Goal: Task Accomplishment & Management: Complete application form

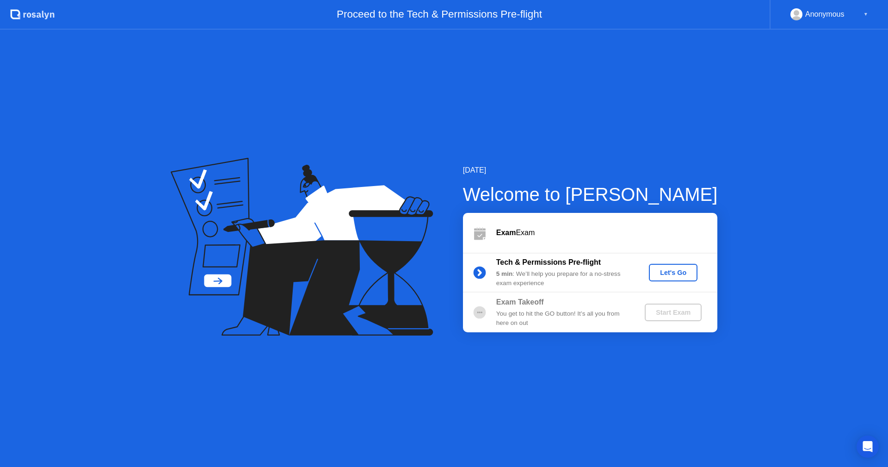
click at [664, 271] on div "Let's Go" at bounding box center [672, 272] width 41 height 7
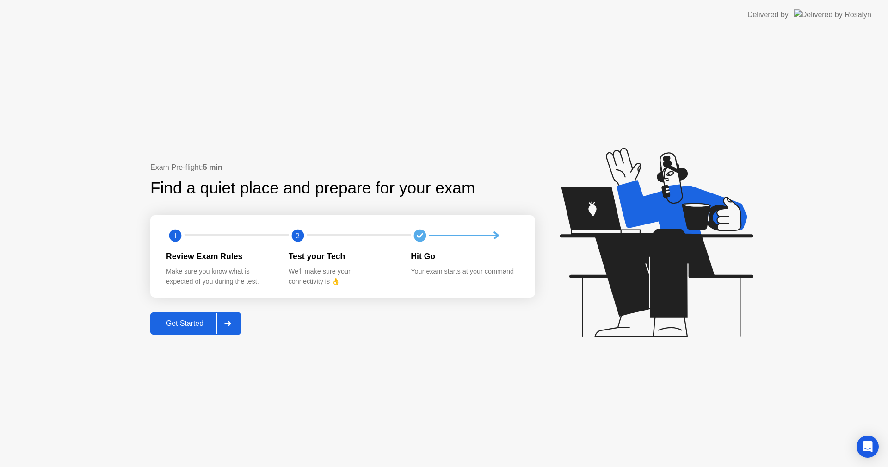
click at [207, 330] on button "Get Started" at bounding box center [195, 323] width 91 height 22
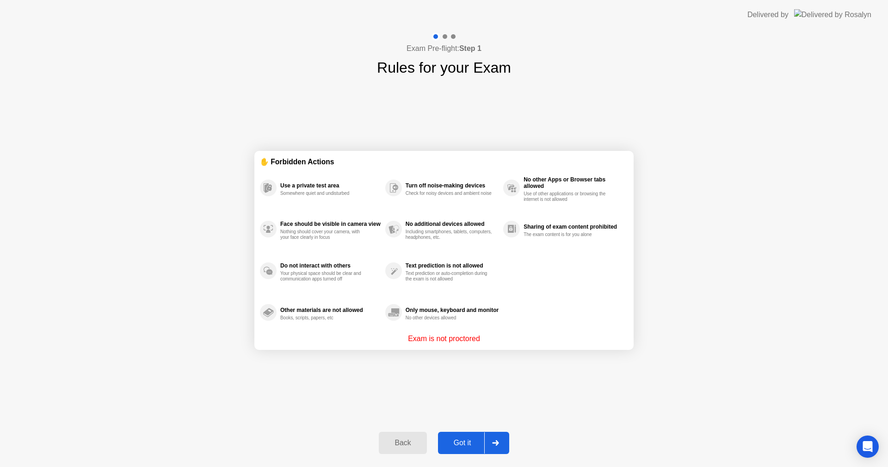
click at [487, 445] on div at bounding box center [495, 442] width 22 height 21
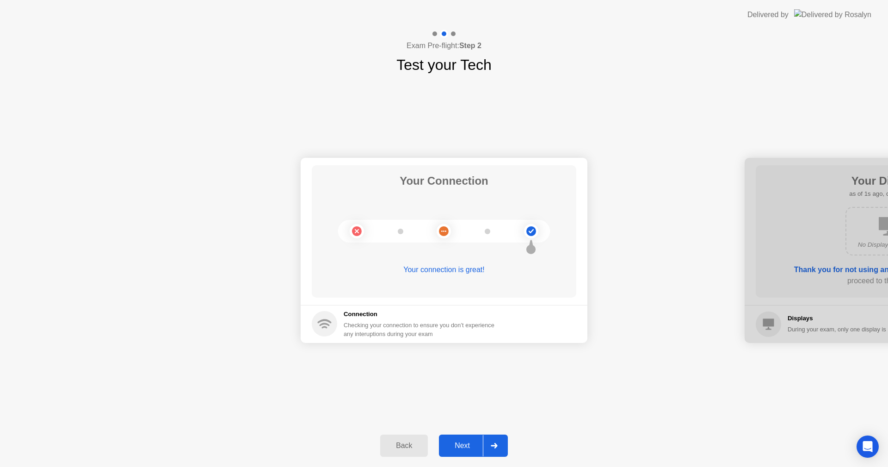
click at [487, 445] on div at bounding box center [494, 445] width 22 height 21
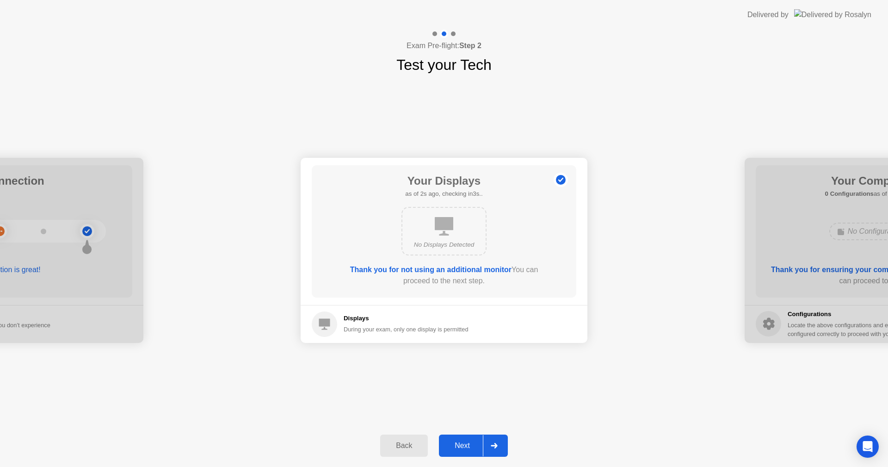
click at [487, 445] on div at bounding box center [494, 445] width 22 height 21
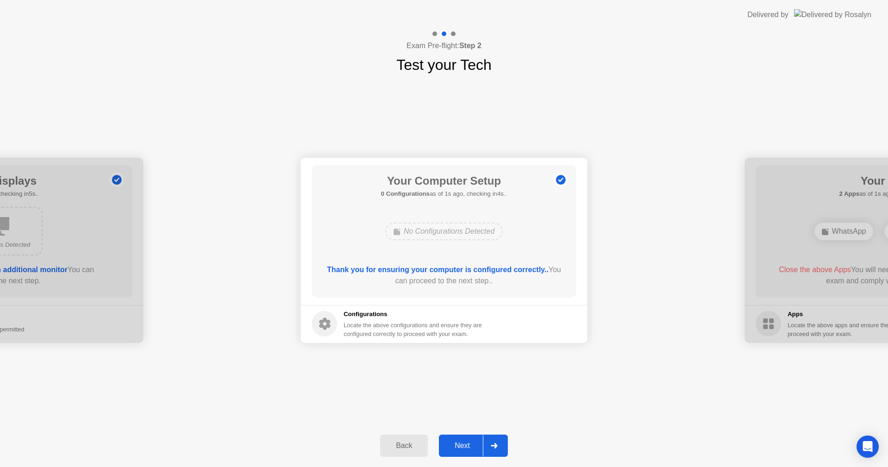
click at [487, 445] on div at bounding box center [494, 445] width 22 height 21
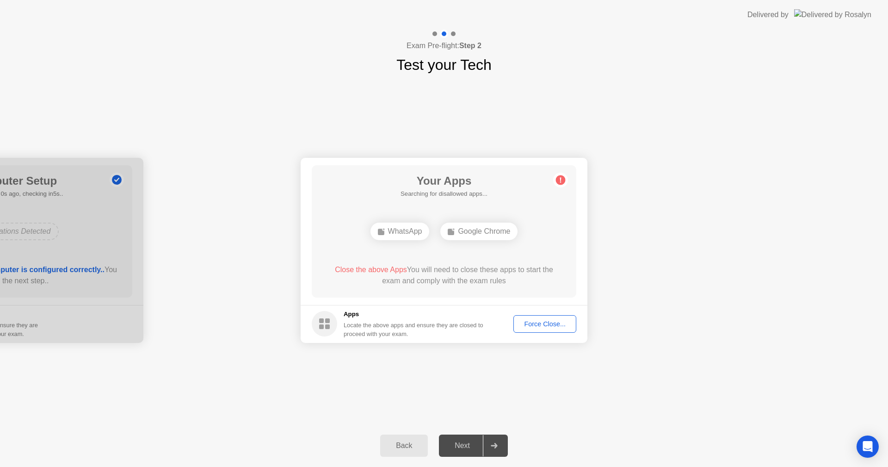
click at [550, 322] on div "Force Close..." at bounding box center [544, 323] width 56 height 7
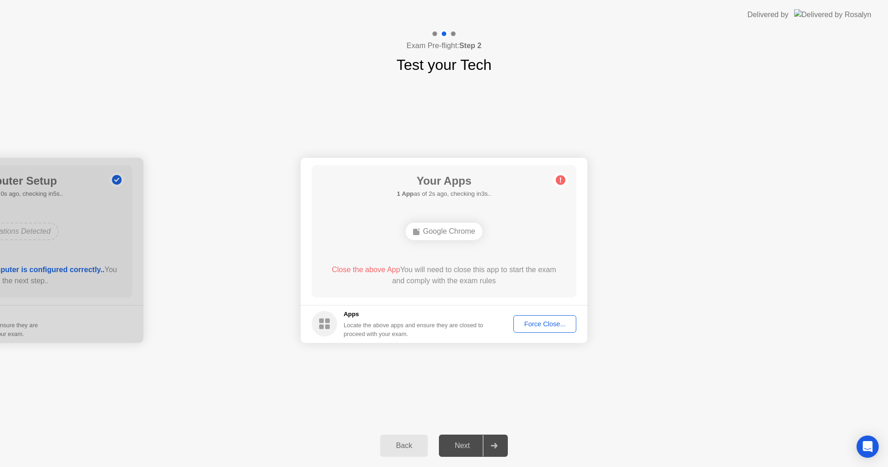
click at [538, 320] on div "Force Close..." at bounding box center [544, 323] width 56 height 7
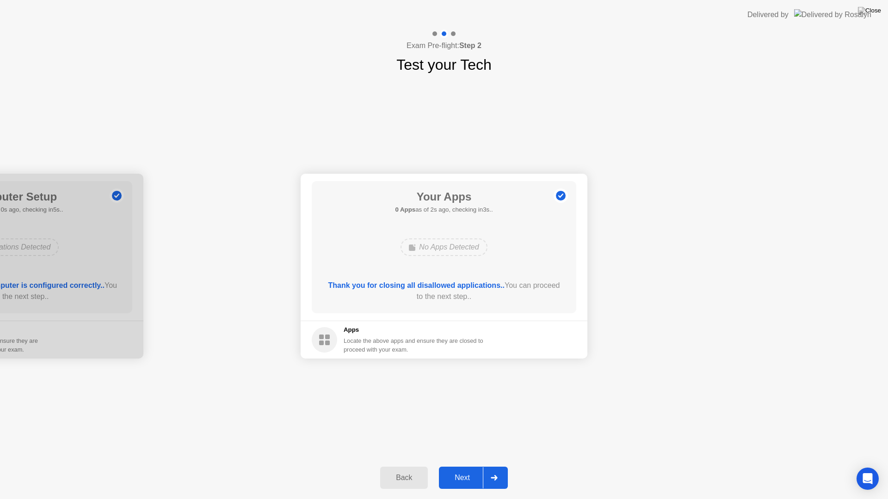
click at [492, 466] on icon at bounding box center [494, 478] width 7 height 6
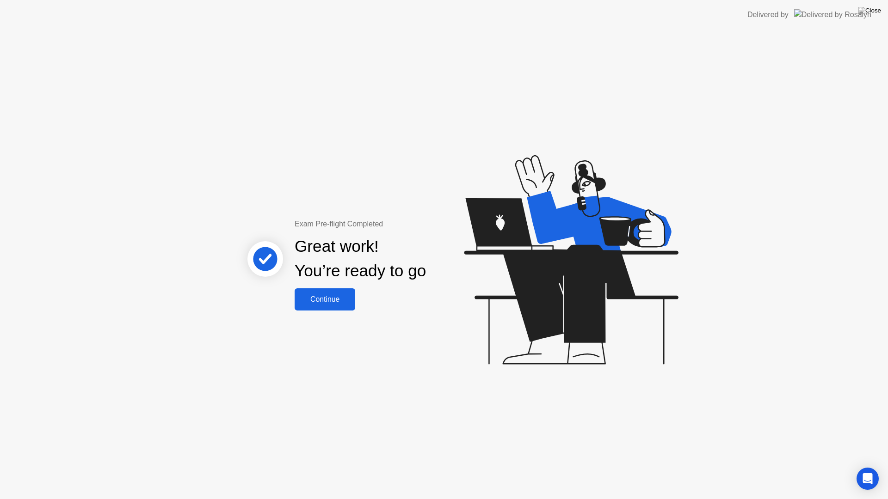
click at [318, 306] on button "Continue" at bounding box center [325, 300] width 61 height 22
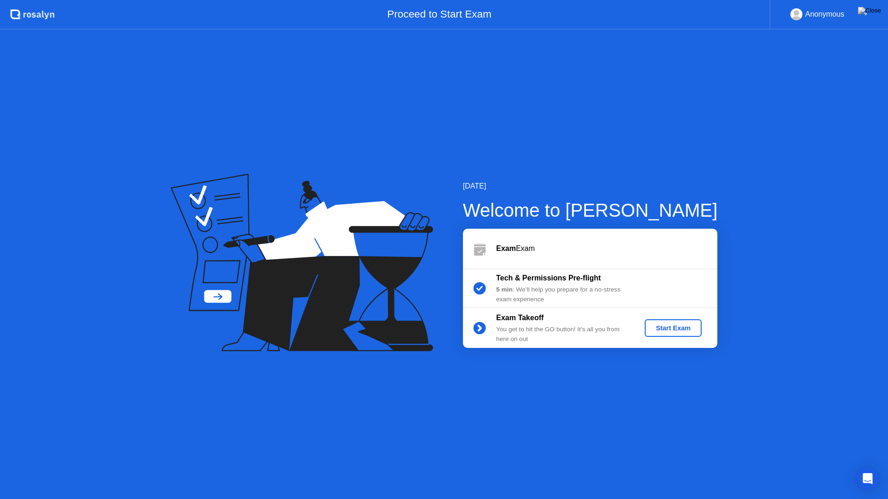
click at [666, 328] on div "Start Exam" at bounding box center [672, 328] width 49 height 7
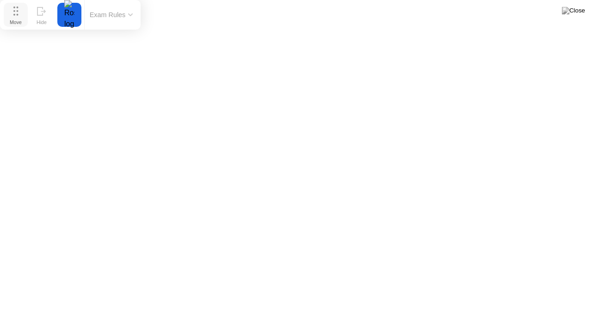
drag, startPoint x: 389, startPoint y: 320, endPoint x: 13, endPoint y: 9, distance: 487.7
click at [13, 9] on button "Move" at bounding box center [16, 15] width 24 height 24
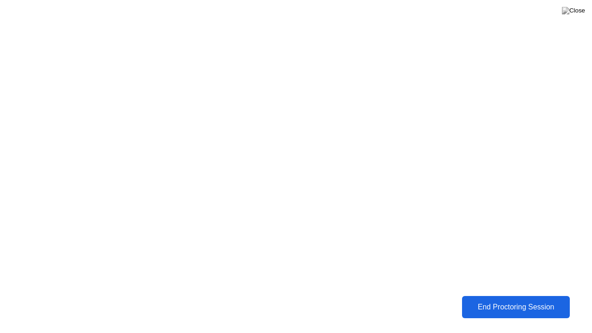
click at [526, 313] on button "End Proctoring Session" at bounding box center [515, 307] width 108 height 22
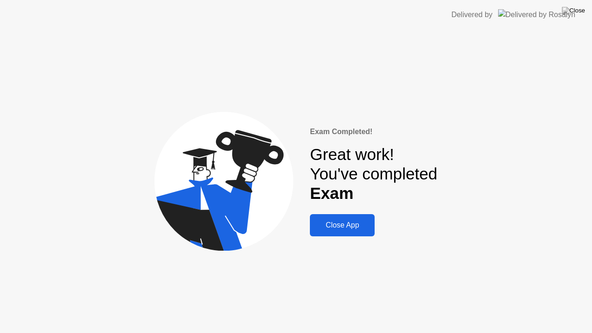
click at [346, 222] on div "Close App" at bounding box center [342, 225] width 59 height 8
